Goal: Book appointment/travel/reservation

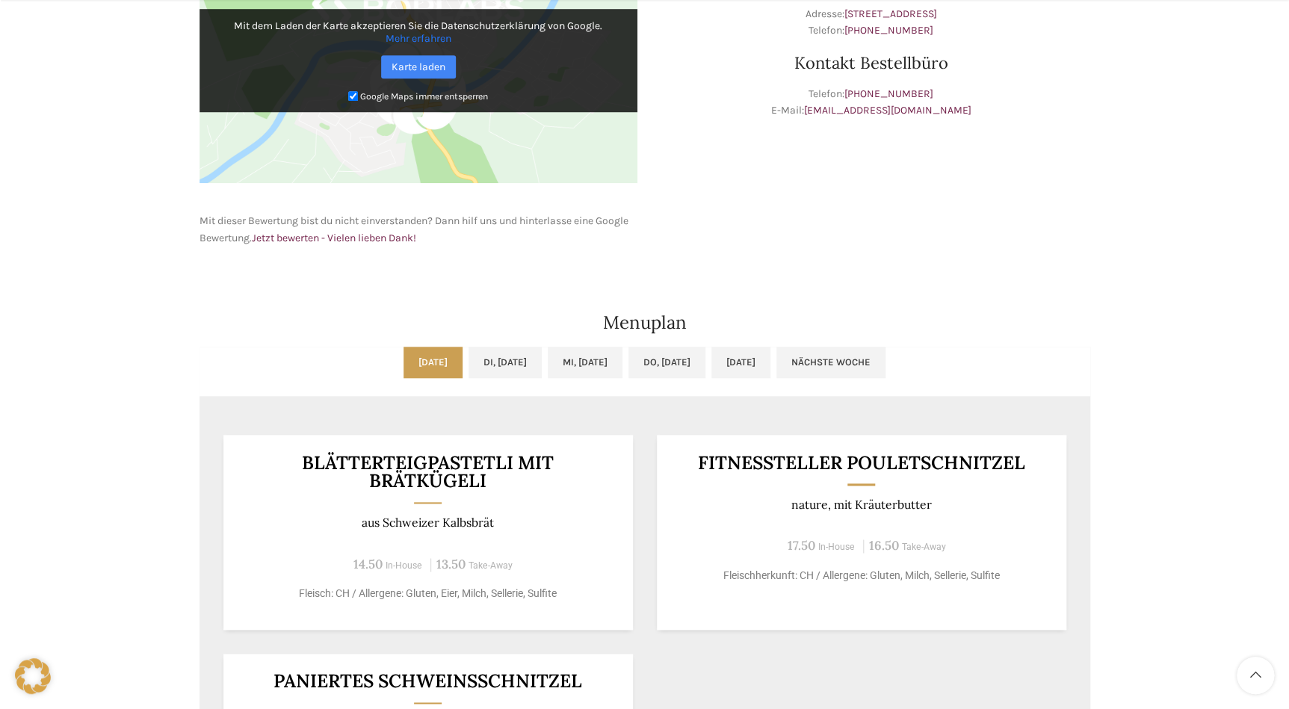
scroll to position [747, 0]
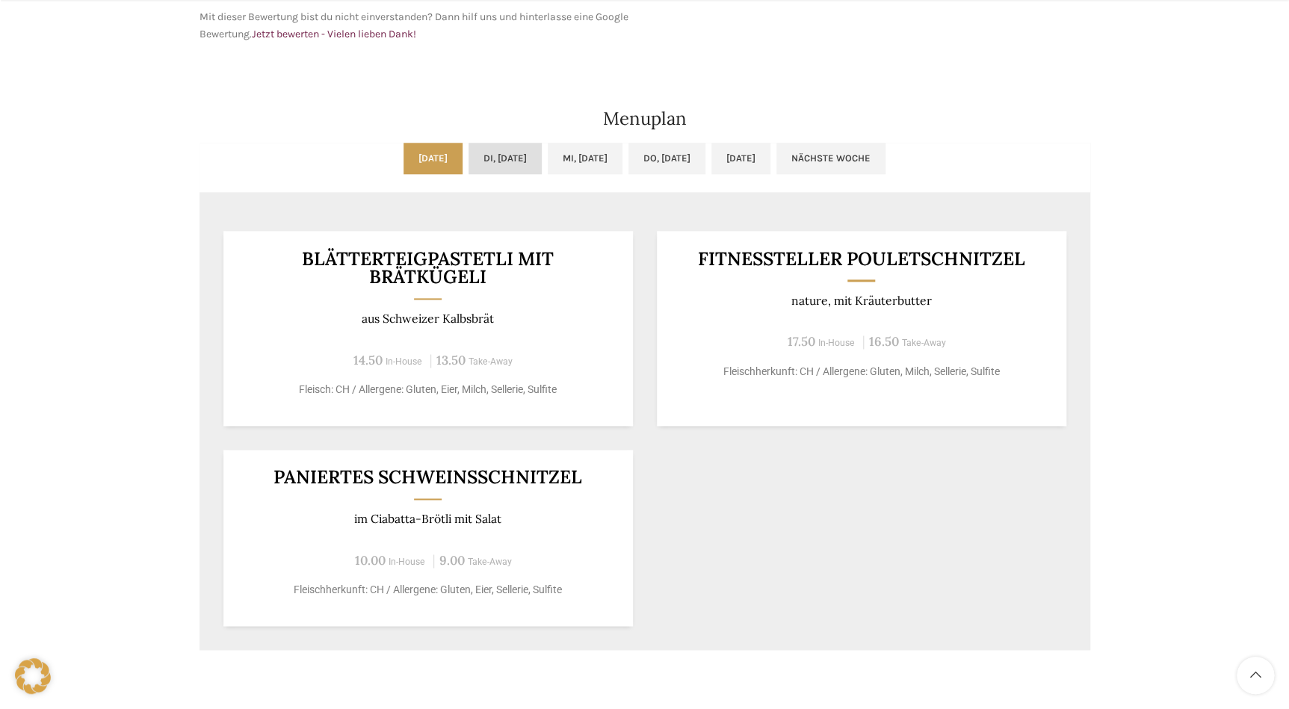
click at [475, 160] on link "Di, [DATE]" at bounding box center [505, 158] width 73 height 31
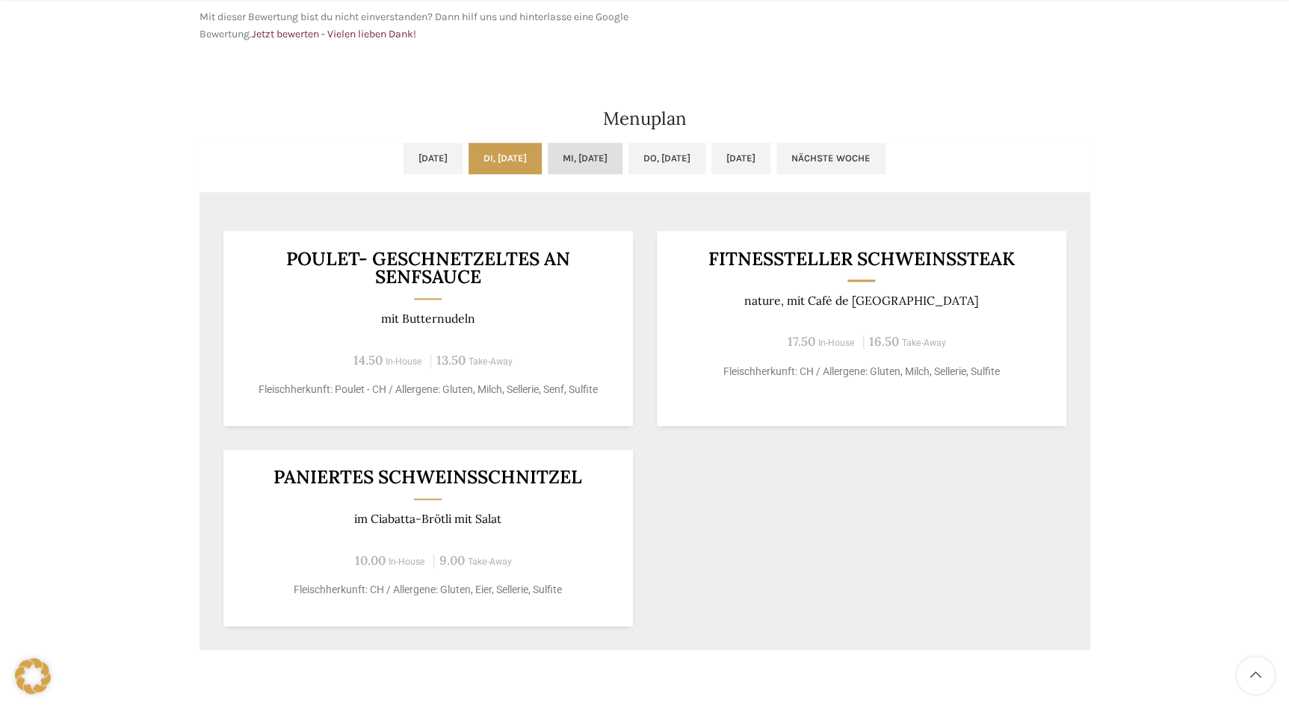
click at [613, 160] on link "Mi, [DATE]" at bounding box center [585, 158] width 75 height 31
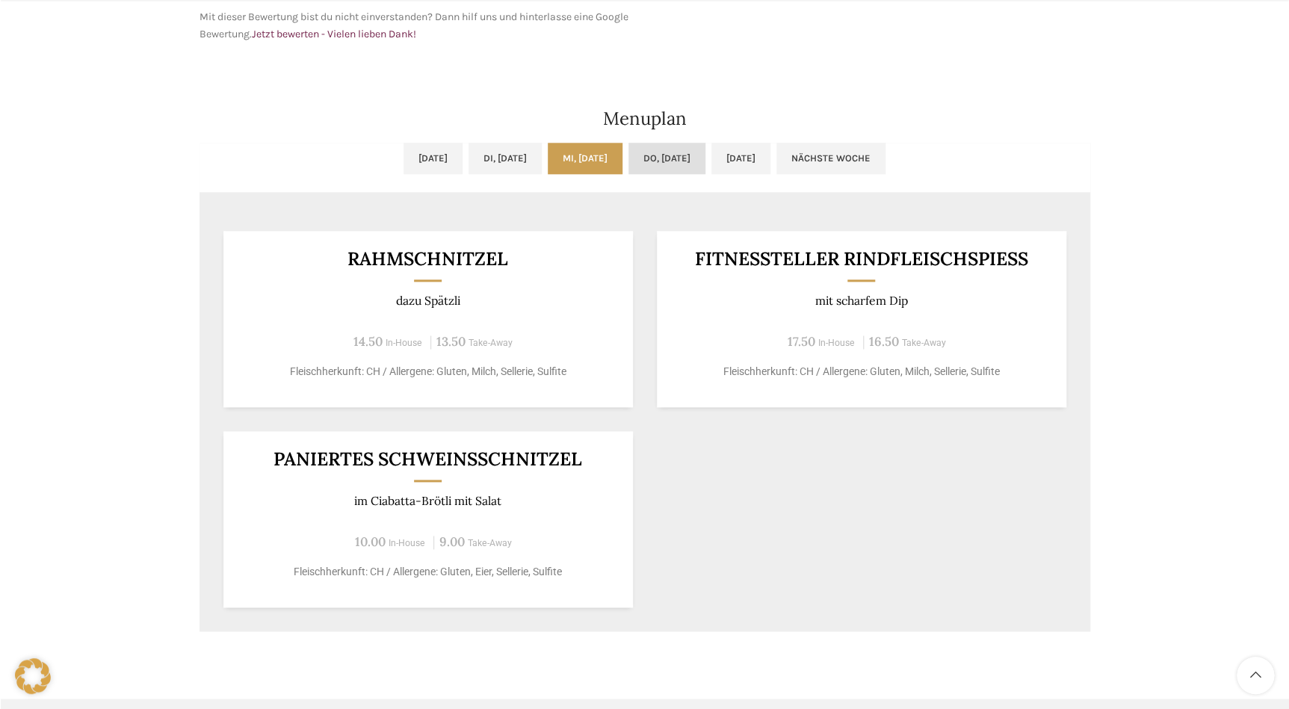
click at [706, 148] on link "Do, [DATE]" at bounding box center [667, 158] width 77 height 31
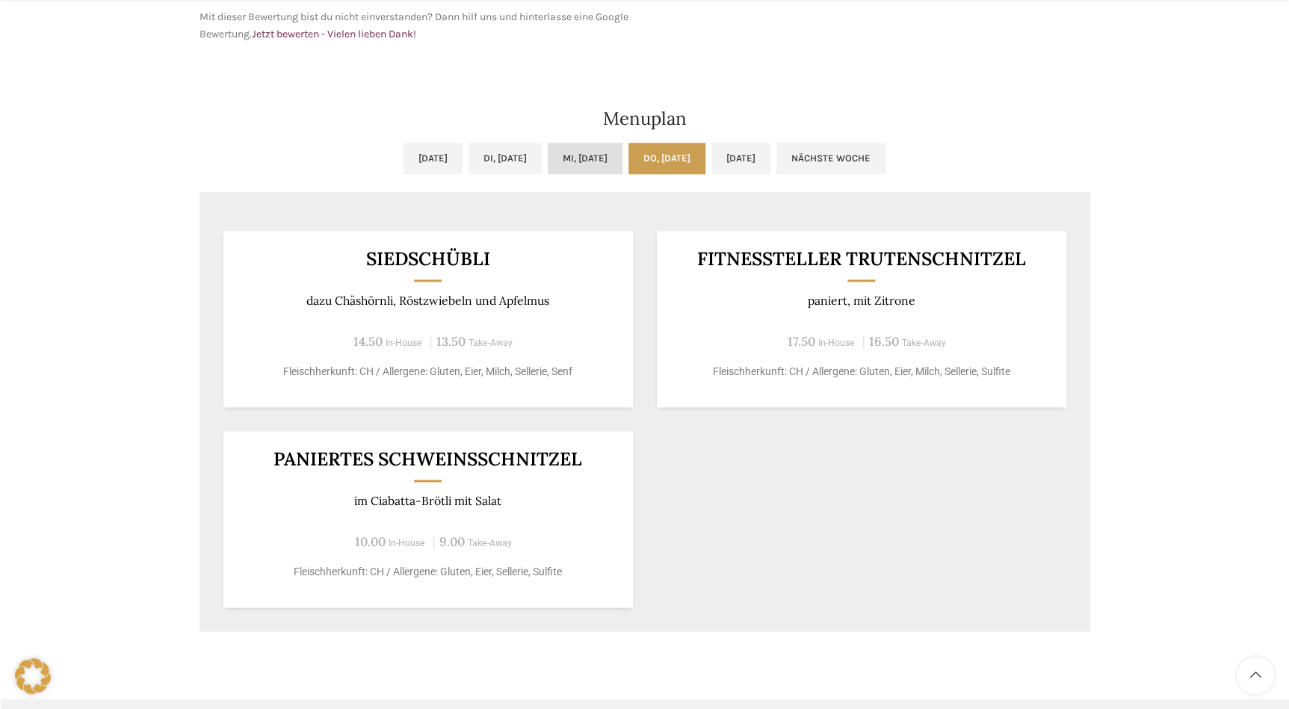
click at [598, 155] on link "Mi, [DATE]" at bounding box center [585, 158] width 75 height 31
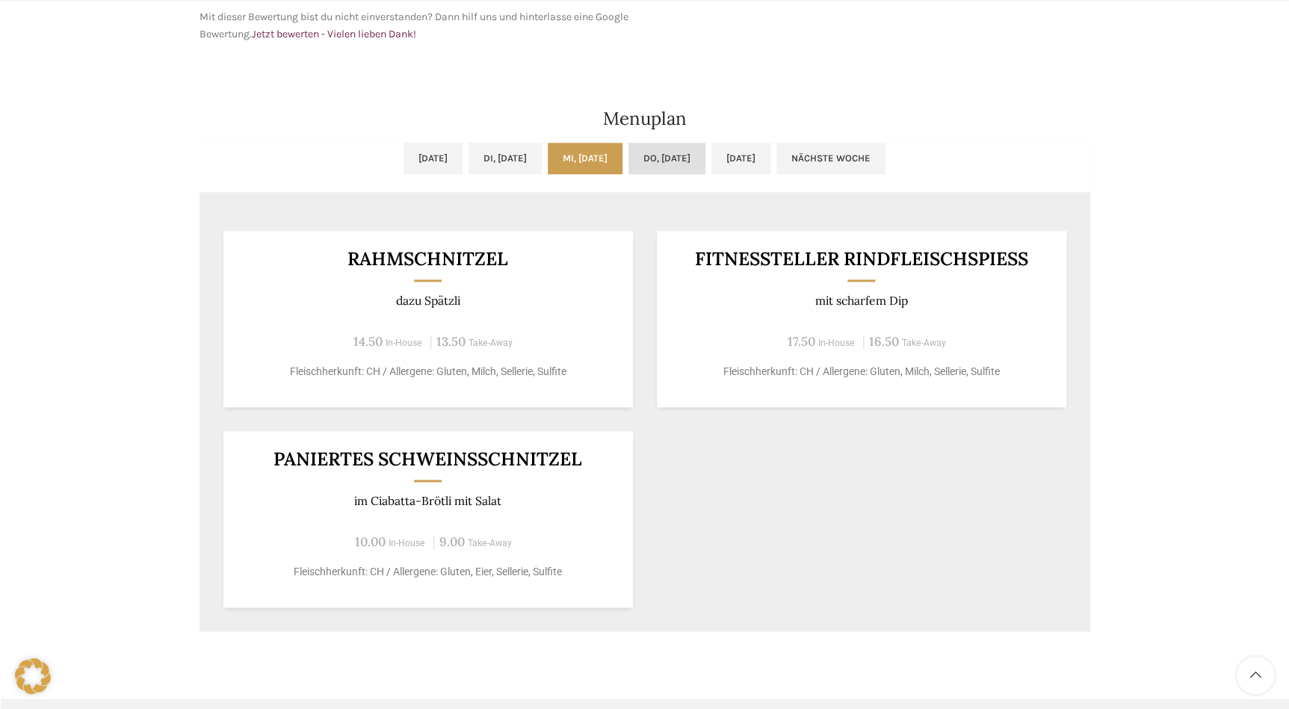
click at [669, 156] on link "Do, [DATE]" at bounding box center [667, 158] width 77 height 31
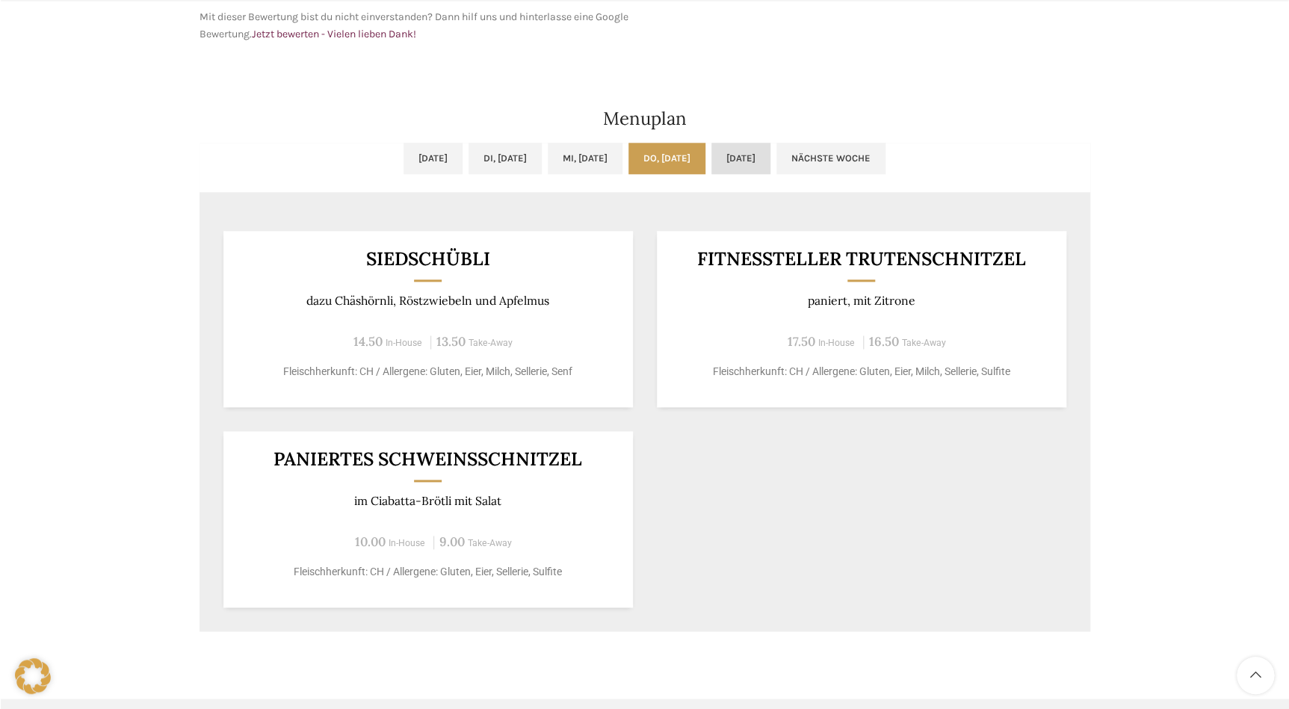
click at [766, 155] on link "[DATE]" at bounding box center [740, 158] width 59 height 31
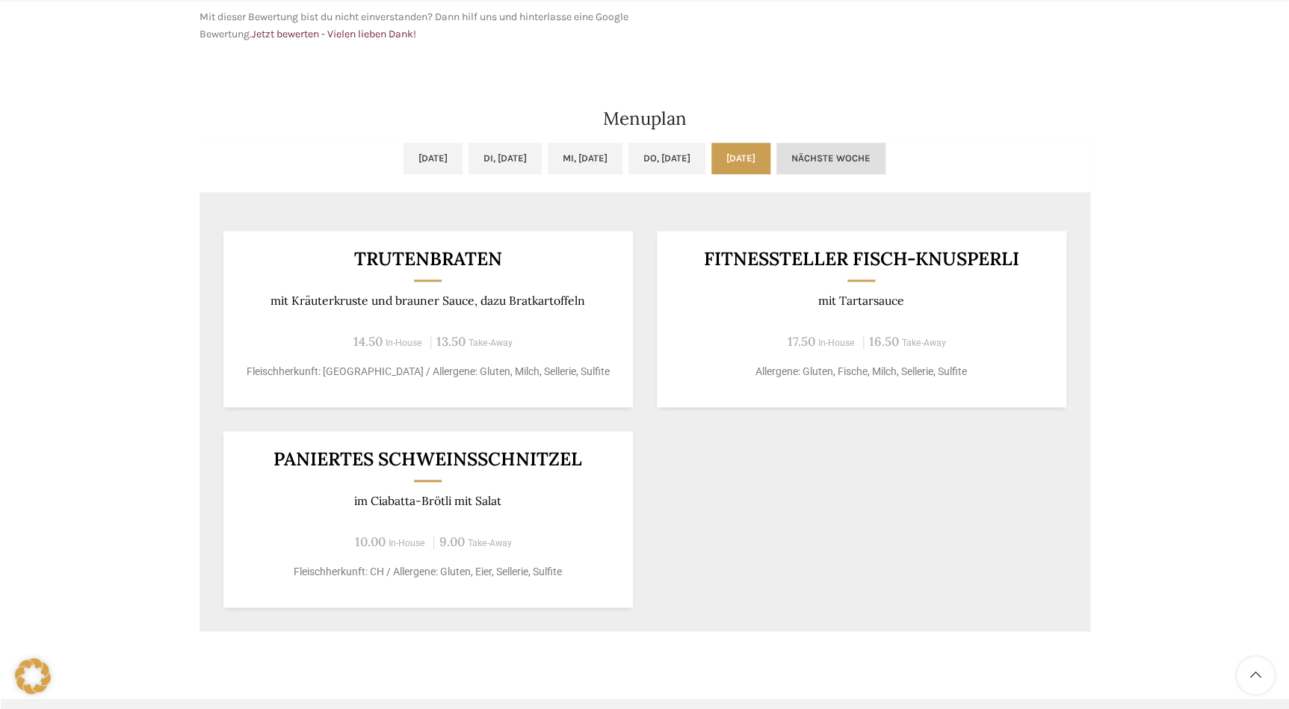
click at [869, 161] on link "Nächste Woche" at bounding box center [831, 158] width 109 height 31
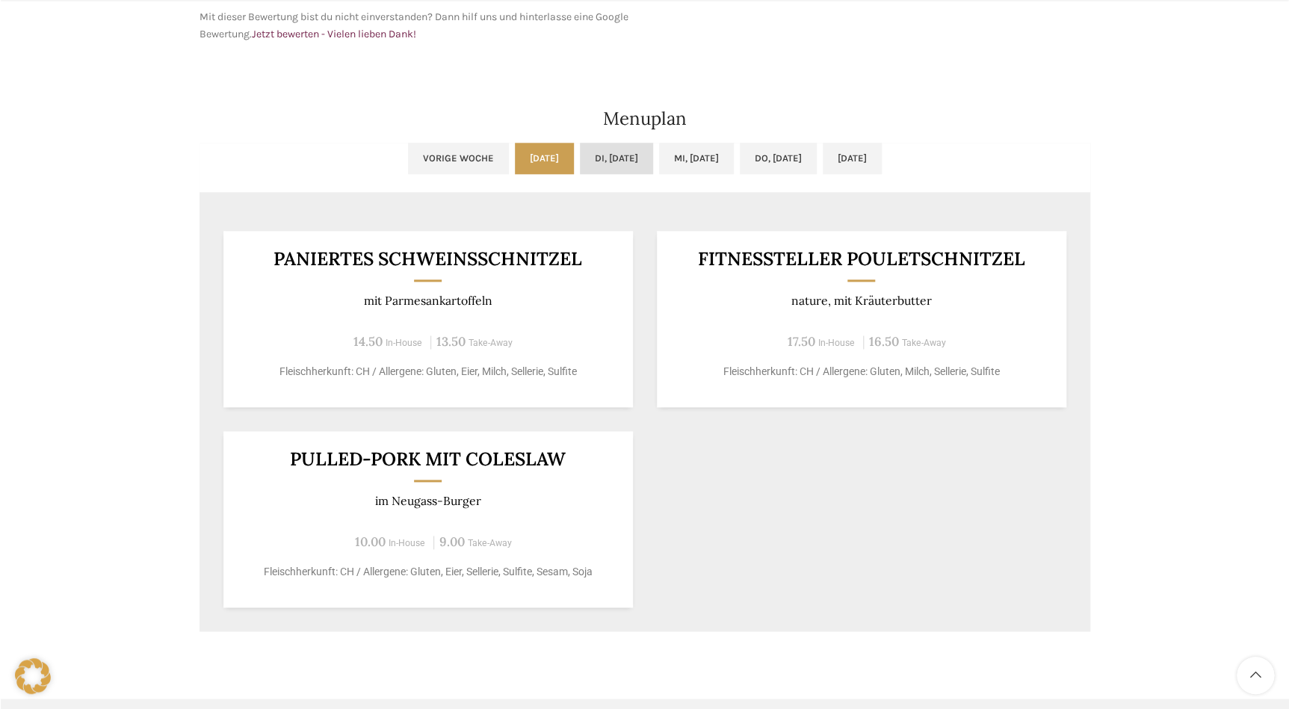
click at [580, 164] on link "Di, [DATE]" at bounding box center [616, 158] width 73 height 31
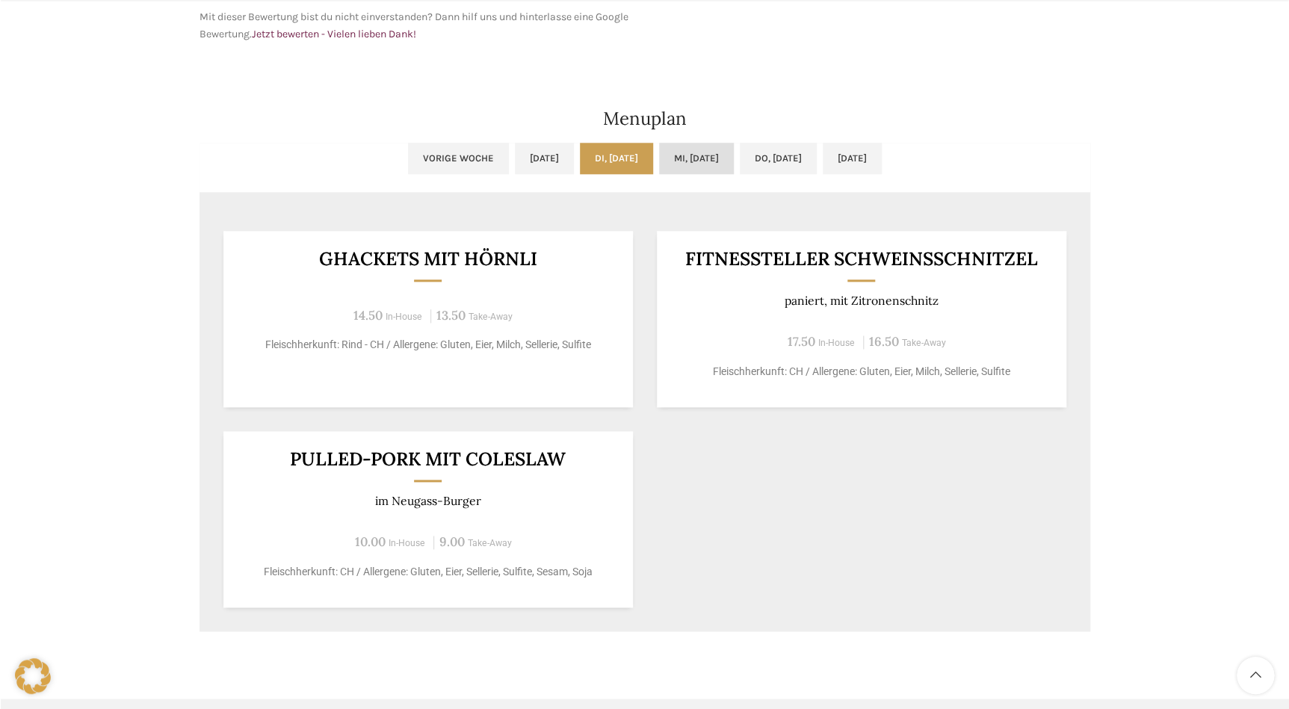
click at [682, 168] on link "Mi, [DATE]" at bounding box center [696, 158] width 75 height 31
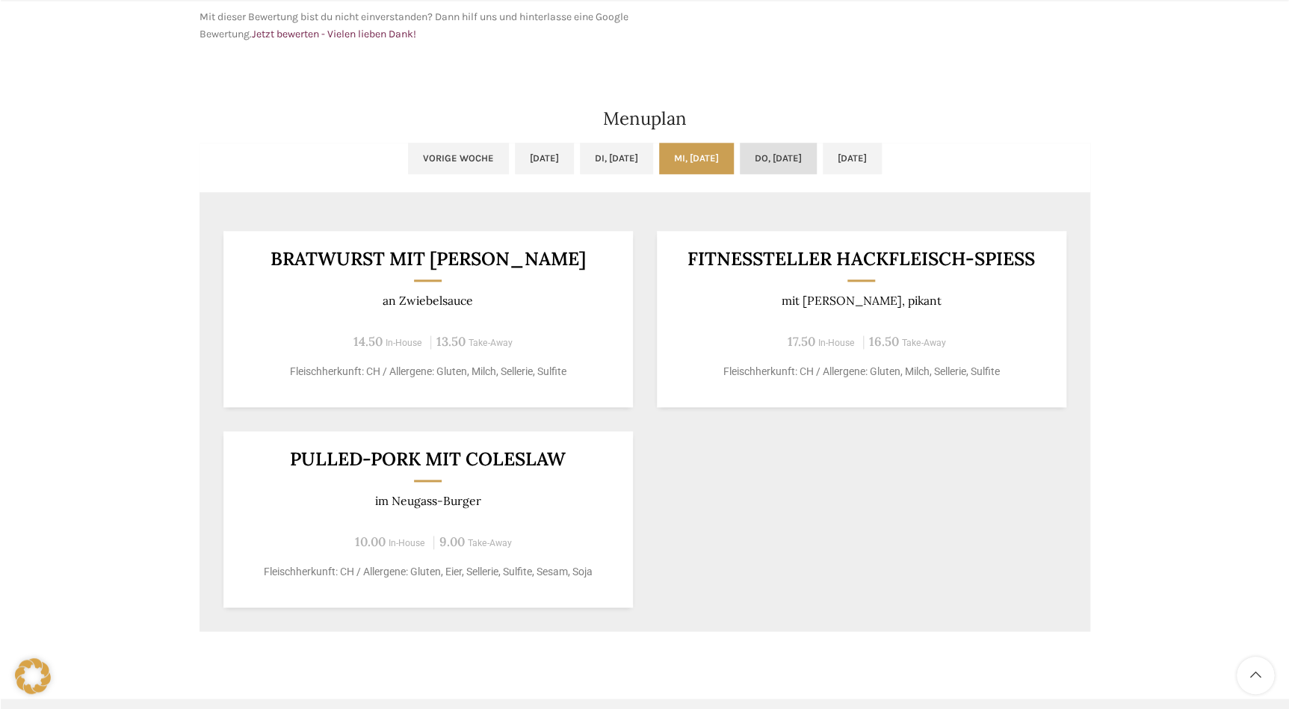
click at [817, 156] on link "Do, [DATE]" at bounding box center [778, 158] width 77 height 31
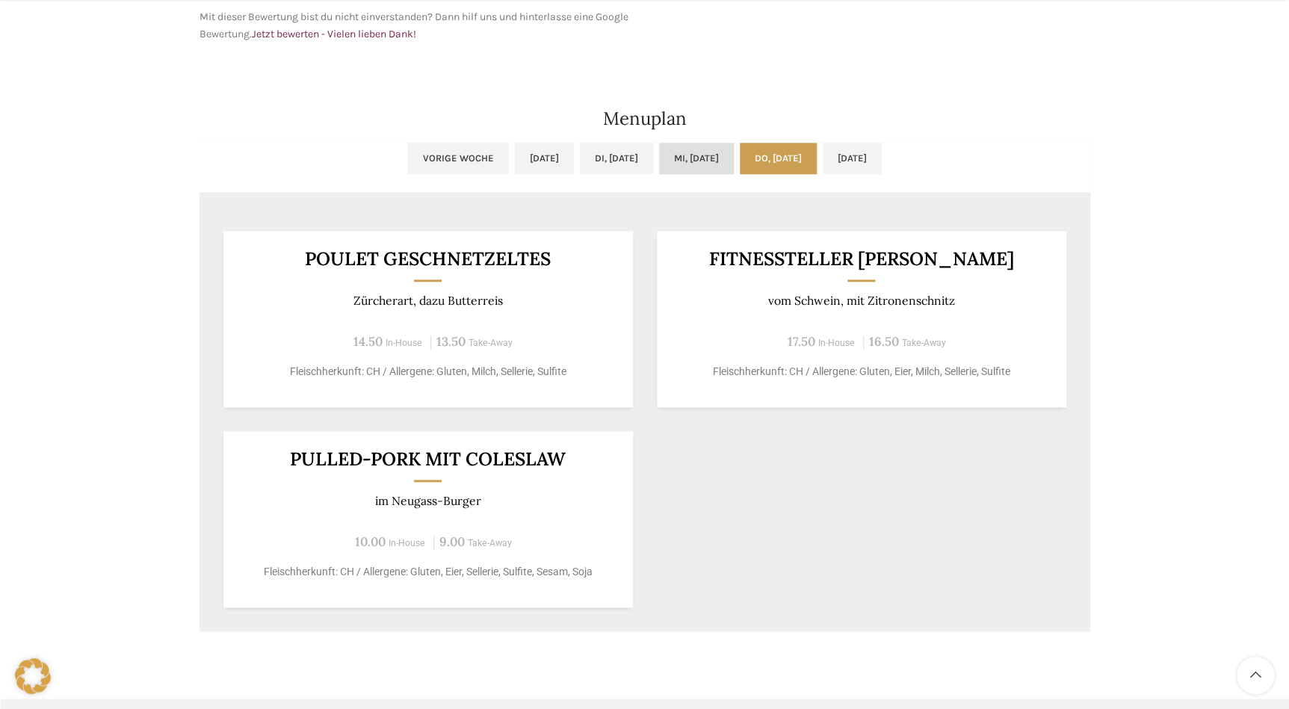
click at [711, 164] on link "Mi, [DATE]" at bounding box center [696, 158] width 75 height 31
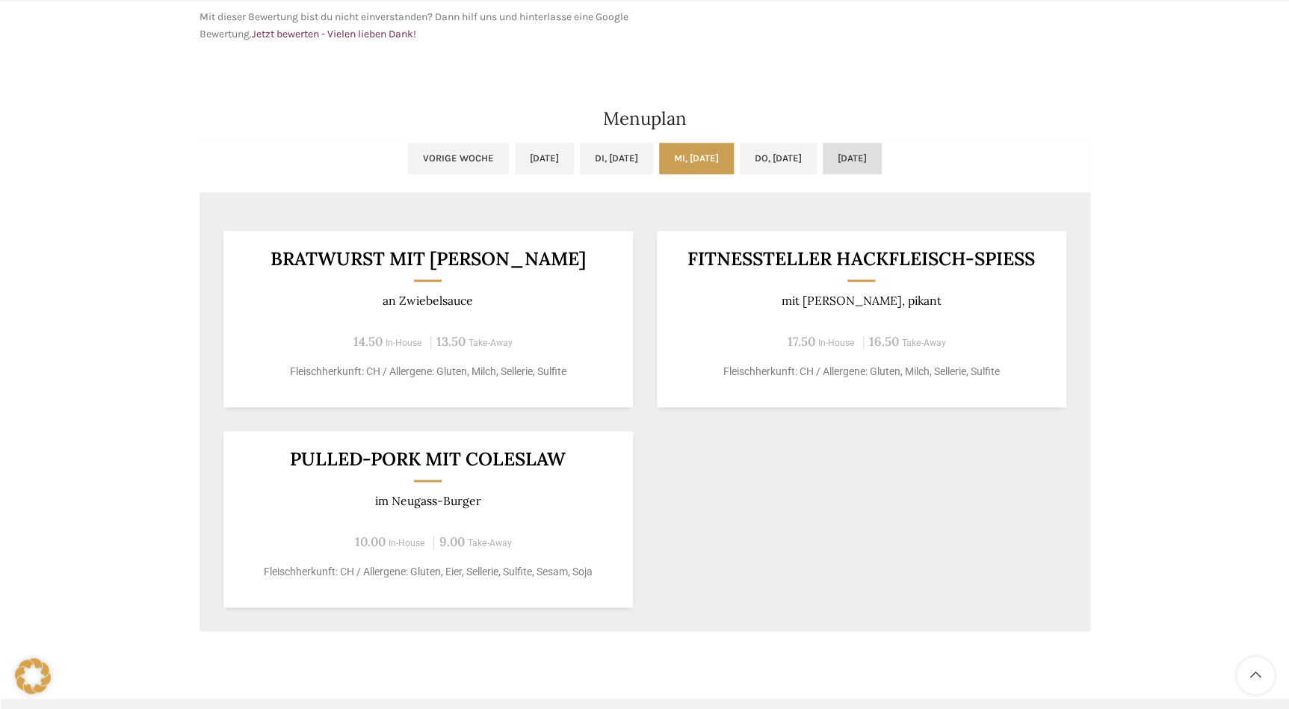
click at [882, 152] on link "[DATE]" at bounding box center [852, 158] width 59 height 31
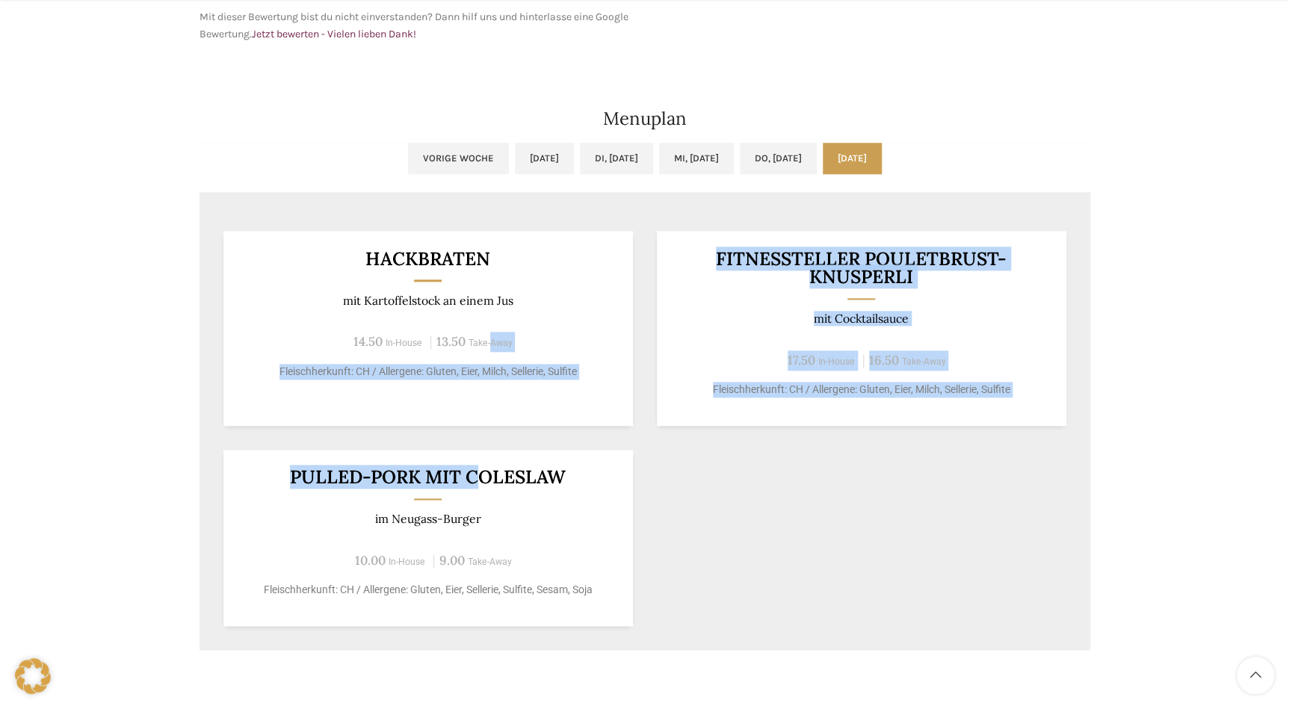
drag, startPoint x: 478, startPoint y: 481, endPoint x: 492, endPoint y: 314, distance: 167.3
click at [492, 314] on div "HACKBRATEN mit Kartoffelstock an einem Jus 14.50 In-House 13.50 Take-Away Fleis…" at bounding box center [645, 428] width 891 height 443
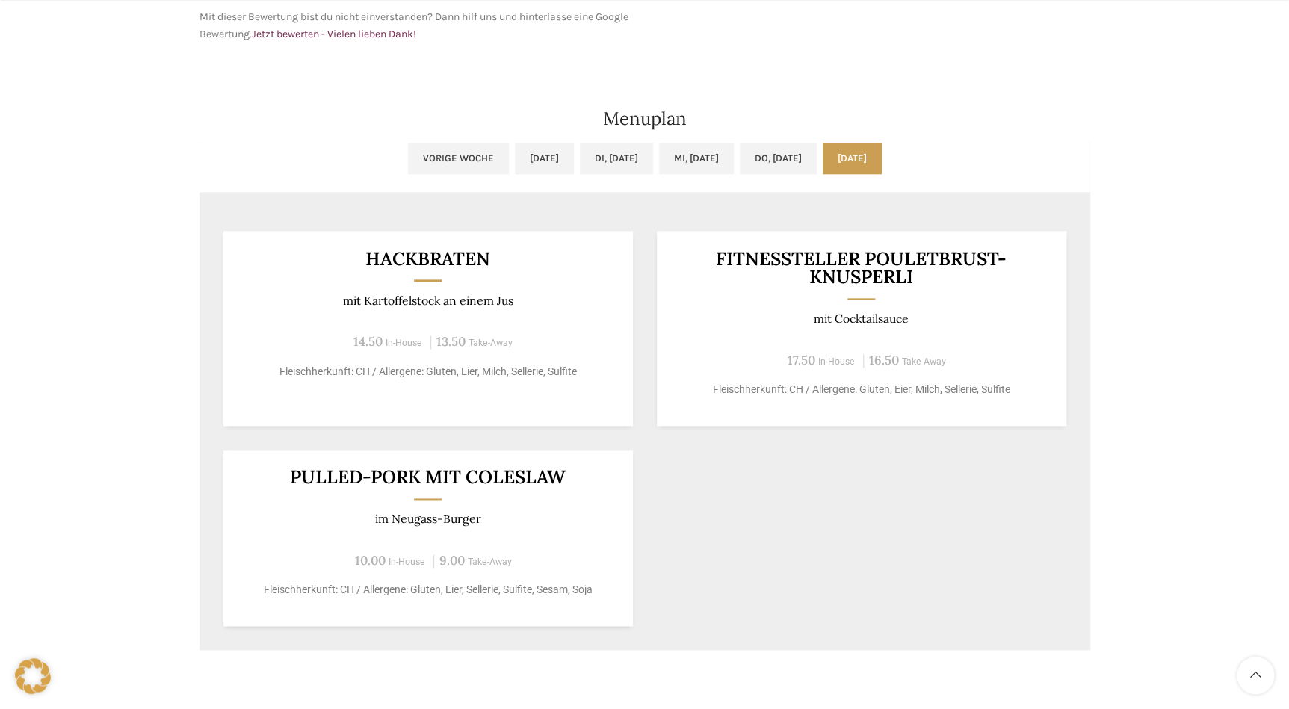
drag, startPoint x: 492, startPoint y: 314, endPoint x: 469, endPoint y: 297, distance: 28.4
click at [469, 297] on p "mit Kartoffelstock an einem Jus" at bounding box center [427, 301] width 373 height 14
